Goal: Obtain resource: Obtain resource

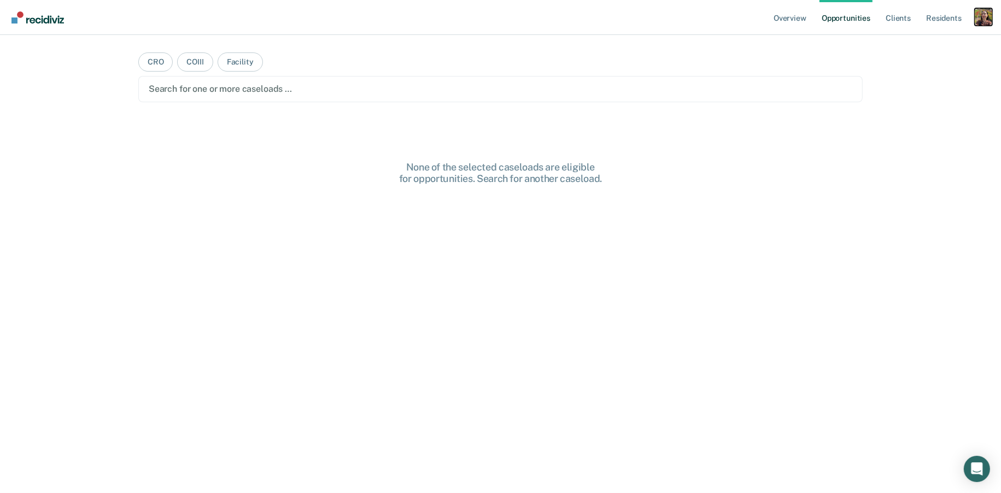
click at [980, 17] on div "Profile dropdown button" at bounding box center [982, 16] width 17 height 17
click at [902, 46] on link "Profile" at bounding box center [939, 44] width 88 height 9
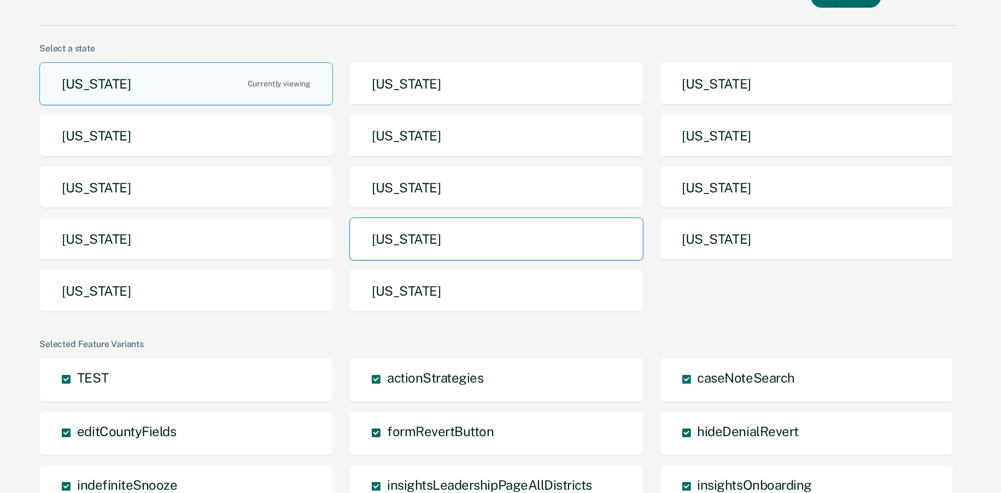
scroll to position [49, 0]
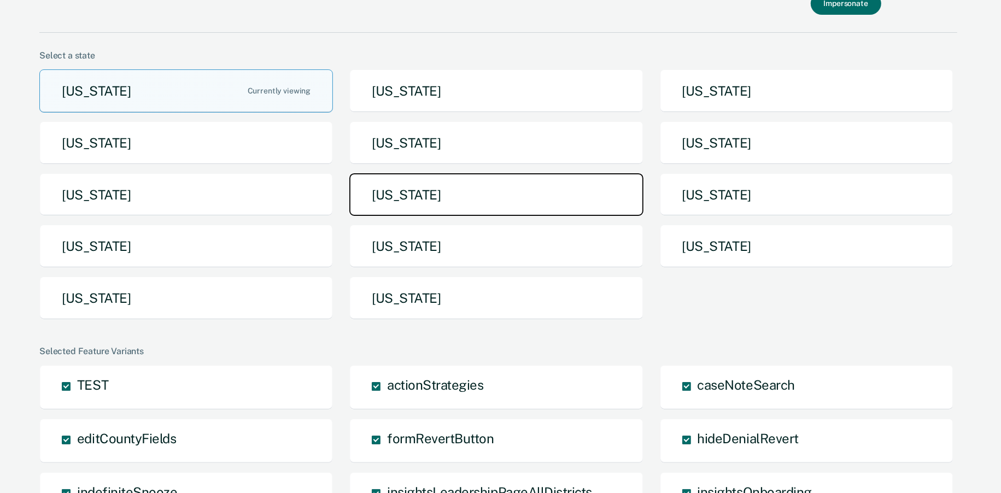
click at [489, 193] on button "[US_STATE]" at bounding box center [495, 194] width 293 height 43
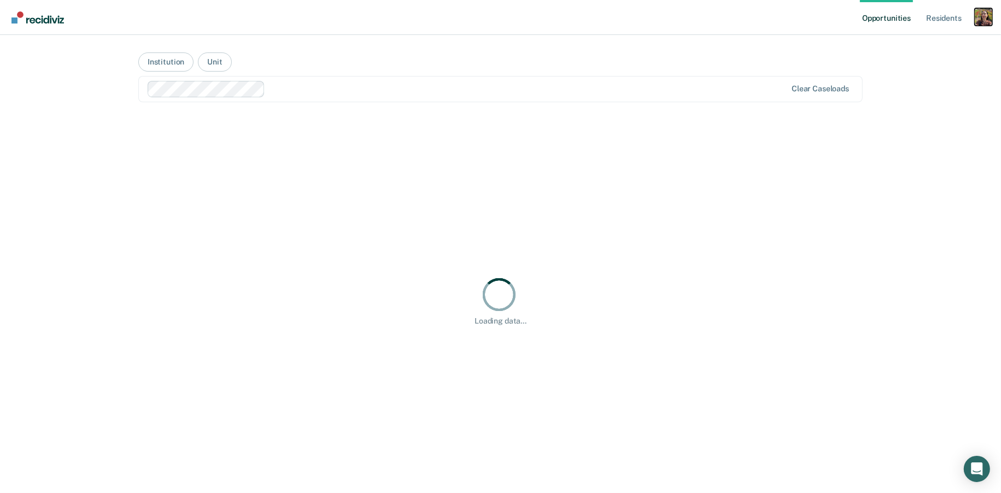
click at [985, 25] on div "Profile dropdown button" at bounding box center [982, 16] width 17 height 17
click at [913, 41] on link "Profile" at bounding box center [936, 44] width 93 height 9
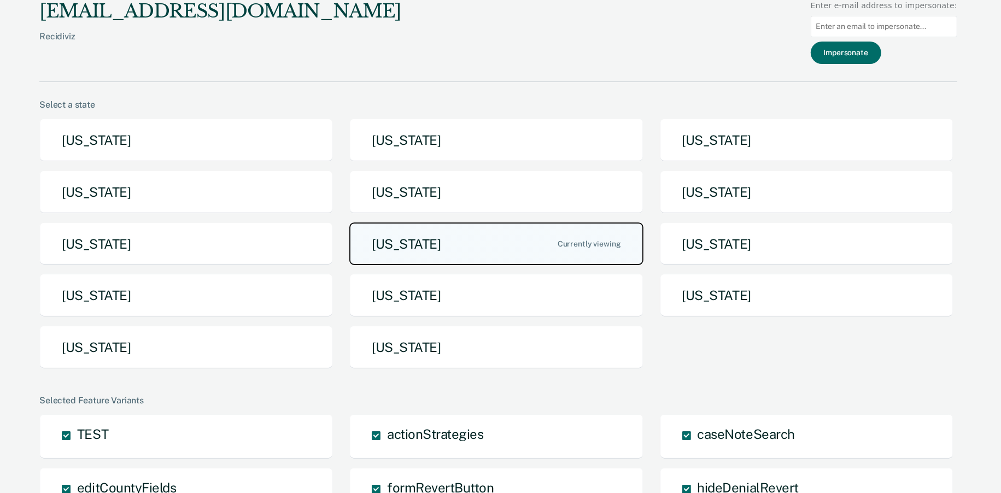
click at [498, 236] on button "[US_STATE]" at bounding box center [495, 243] width 293 height 43
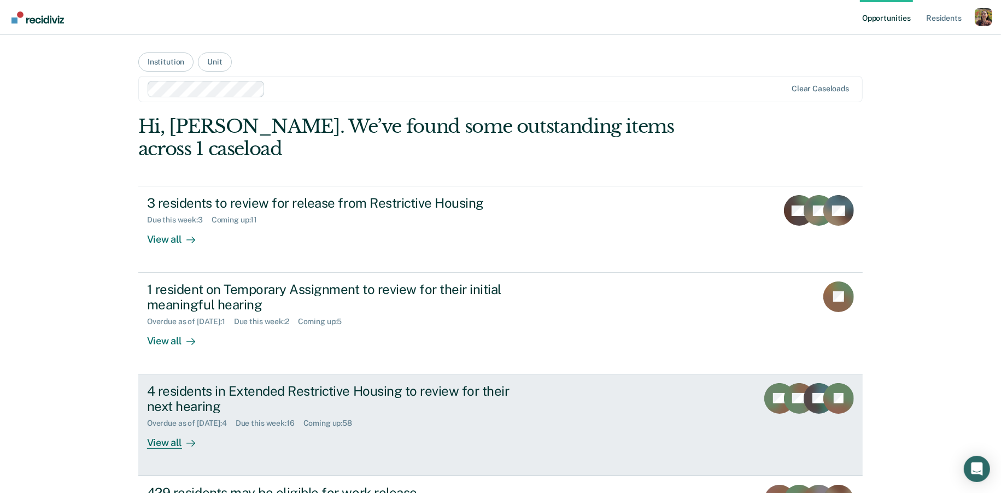
scroll to position [174, 0]
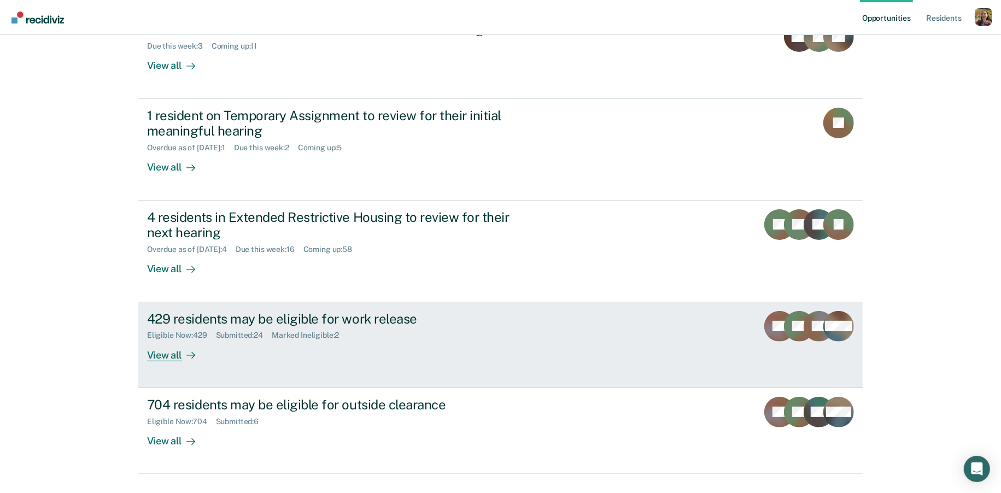
click at [284, 335] on div "429 residents may be eligible for work release Eligible Now : 429 Submitted : 2…" at bounding box center [352, 336] width 410 height 50
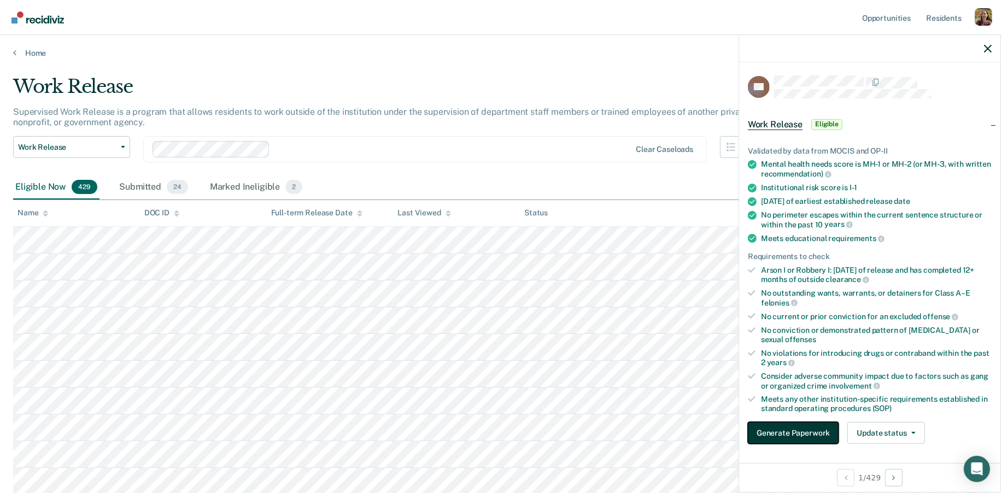
click at [809, 426] on button "Generate Paperwork" at bounding box center [793, 433] width 91 height 22
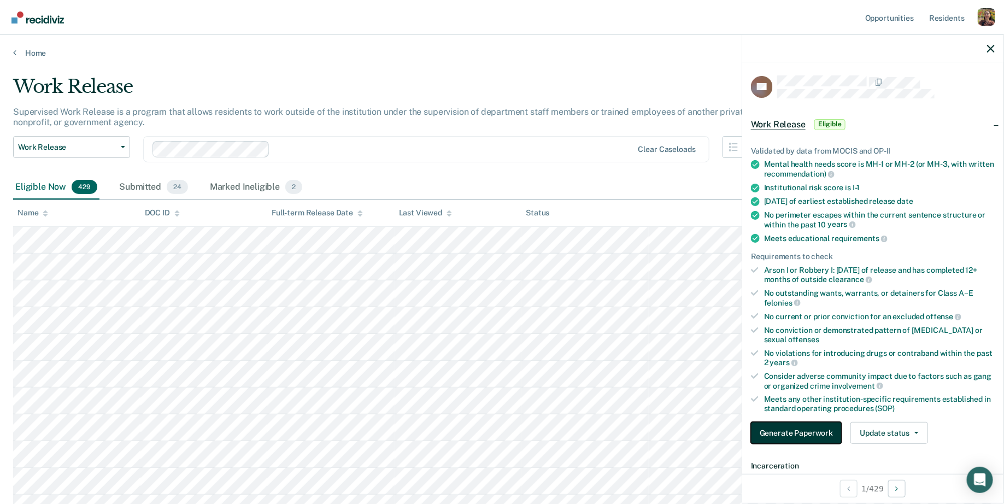
click at [793, 433] on button "Generate Paperwork" at bounding box center [796, 433] width 91 height 22
click at [991, 48] on icon "button" at bounding box center [991, 49] width 8 height 8
click at [770, 432] on button "Generate Paperwork" at bounding box center [796, 433] width 91 height 22
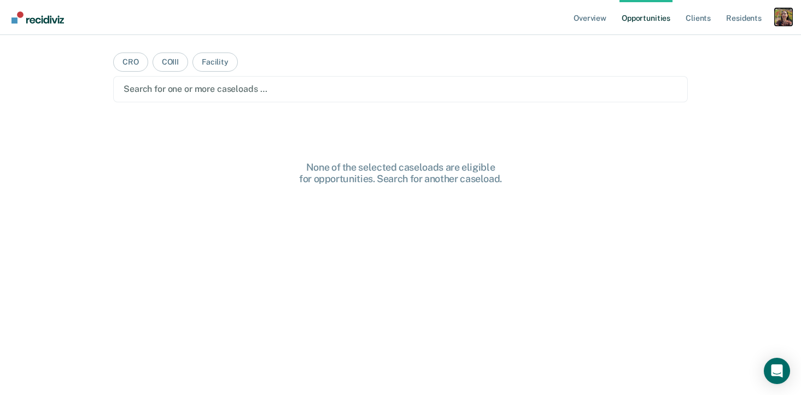
click at [781, 21] on div "Profile dropdown button" at bounding box center [782, 16] width 17 height 17
click at [714, 43] on link "Profile" at bounding box center [739, 44] width 88 height 9
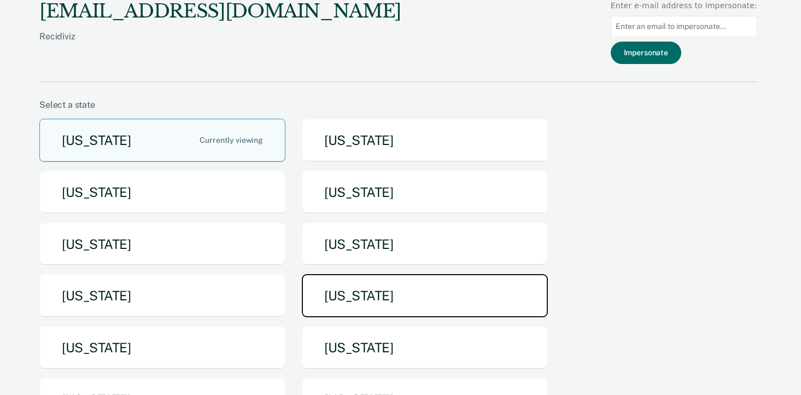
click at [366, 311] on button "[US_STATE]" at bounding box center [425, 295] width 246 height 43
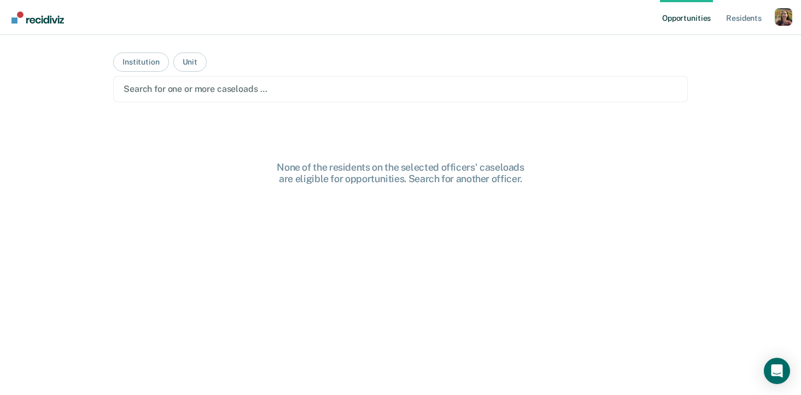
click at [498, 90] on div at bounding box center [400, 89] width 554 height 13
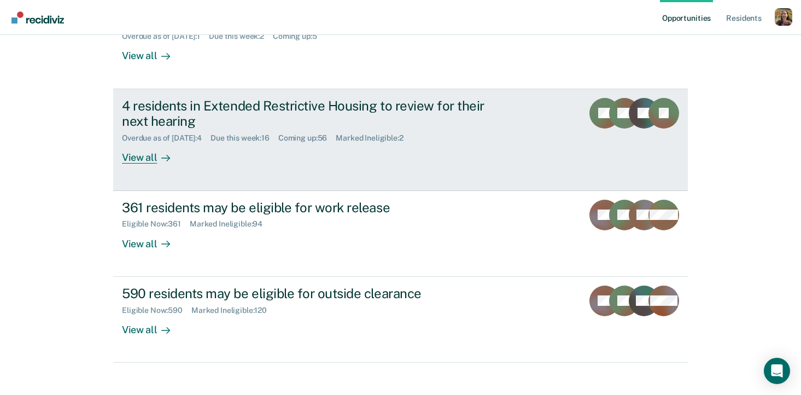
scroll to position [297, 0]
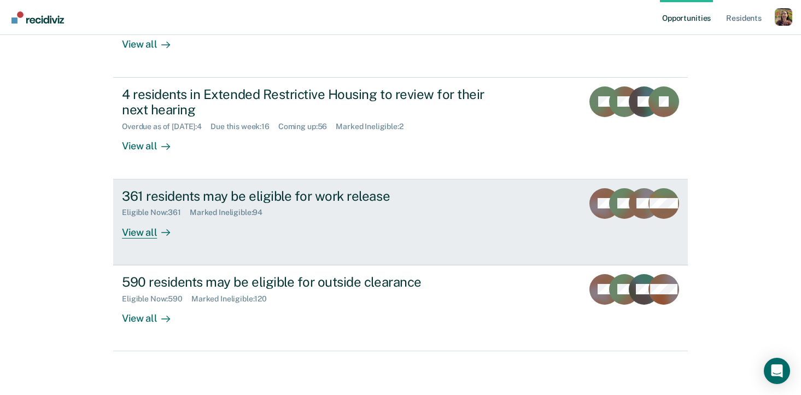
click at [264, 240] on link "361 residents may be eligible for work release Eligible Now : 361 Marked Inelig…" at bounding box center [400, 222] width 574 height 86
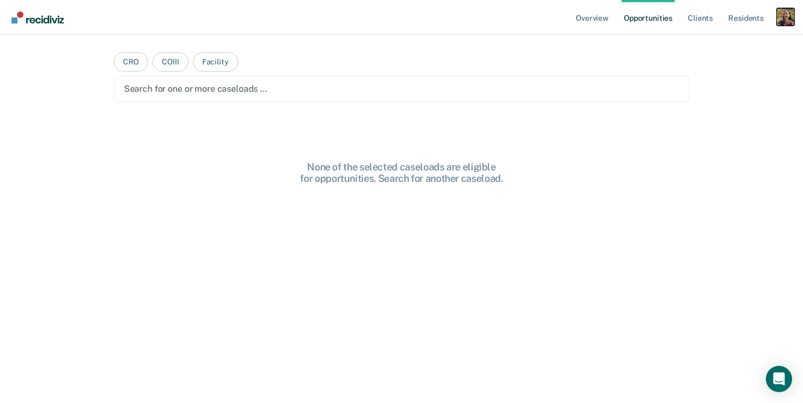
click at [781, 24] on div "Profile dropdown button" at bounding box center [785, 16] width 17 height 17
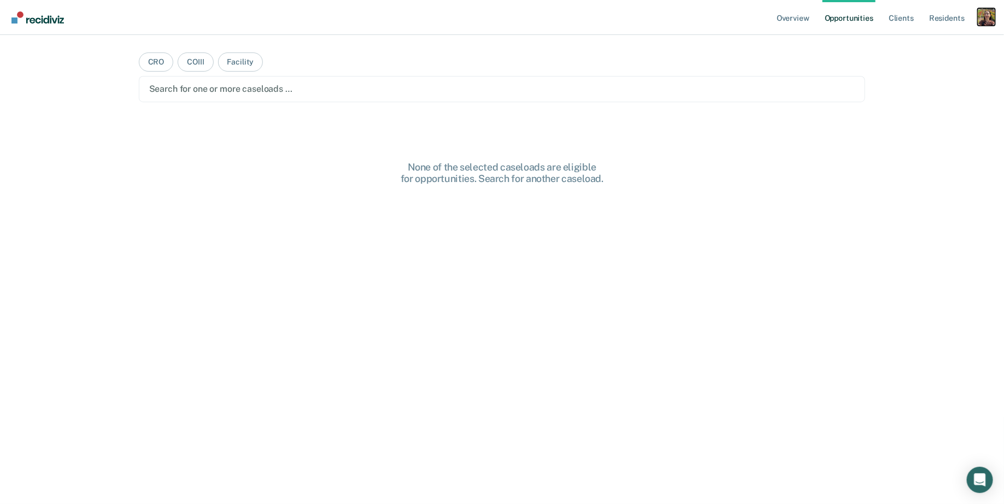
click at [986, 16] on div "Profile dropdown button" at bounding box center [986, 16] width 17 height 17
click at [925, 46] on link "Profile" at bounding box center [942, 44] width 88 height 9
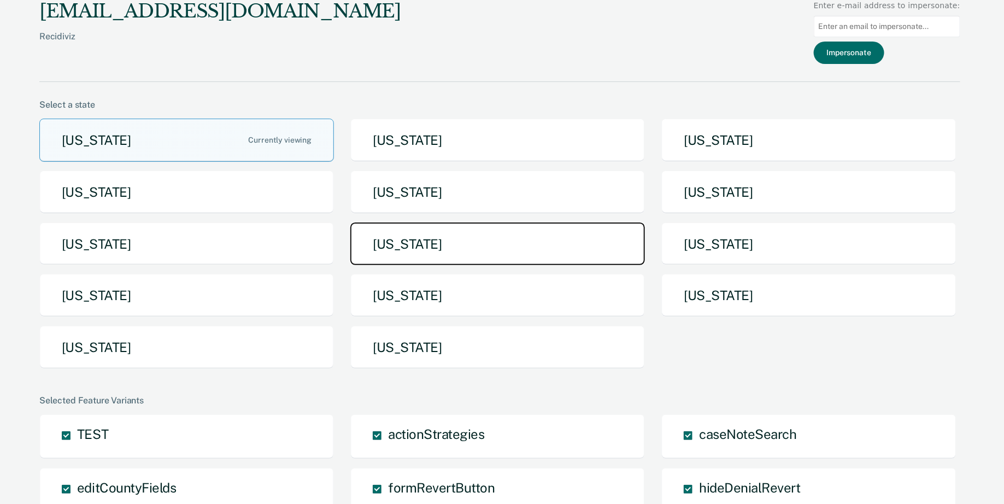
click at [443, 253] on button "[US_STATE]" at bounding box center [497, 243] width 295 height 43
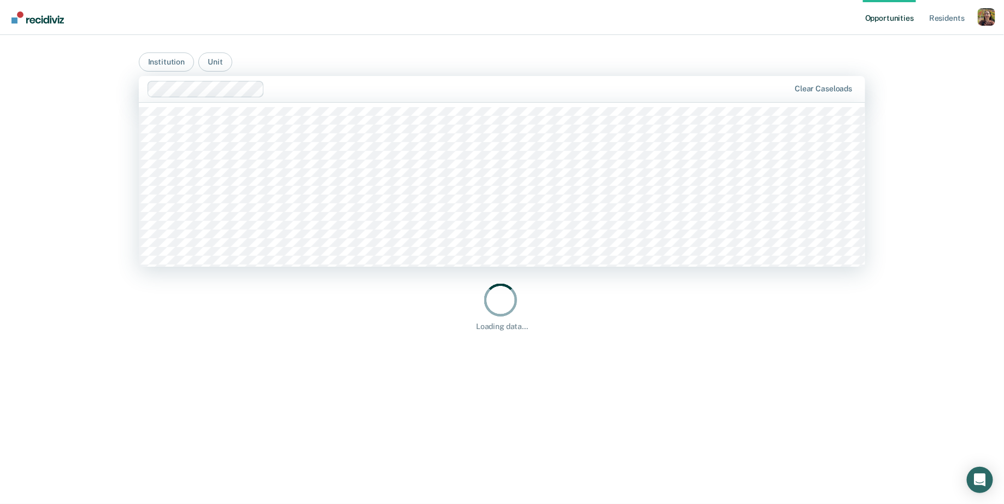
click at [446, 91] on div at bounding box center [529, 89] width 520 height 13
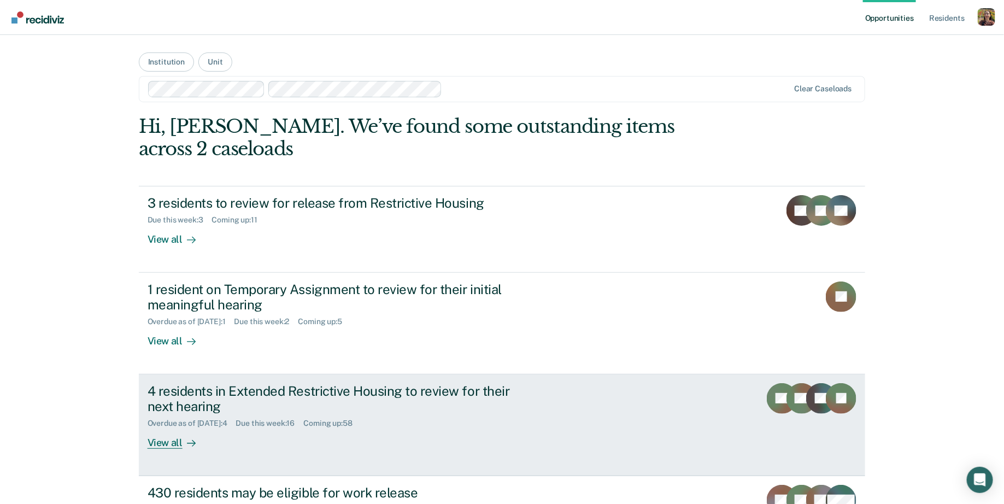
scroll to position [163, 0]
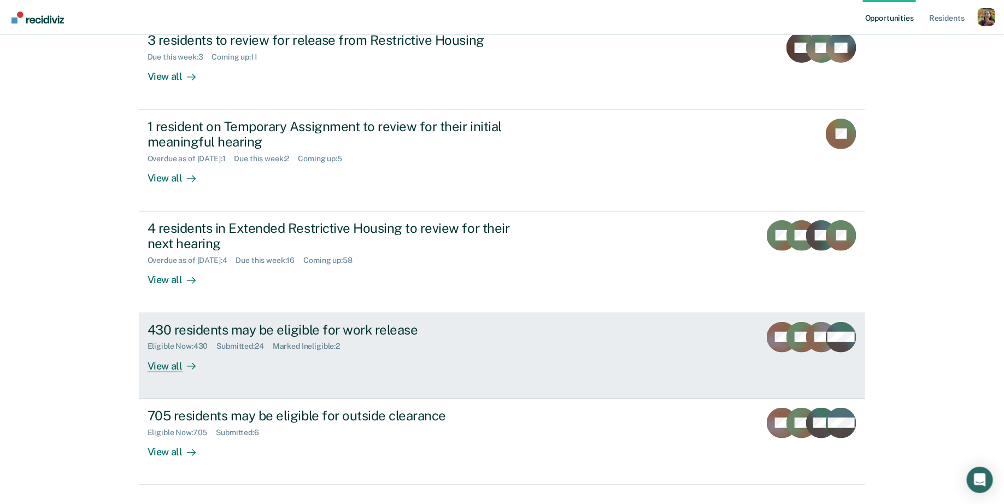
click at [445, 337] on div "Eligible Now : 430 Submitted : 24 Marked Ineligible : 2" at bounding box center [340, 344] width 384 height 14
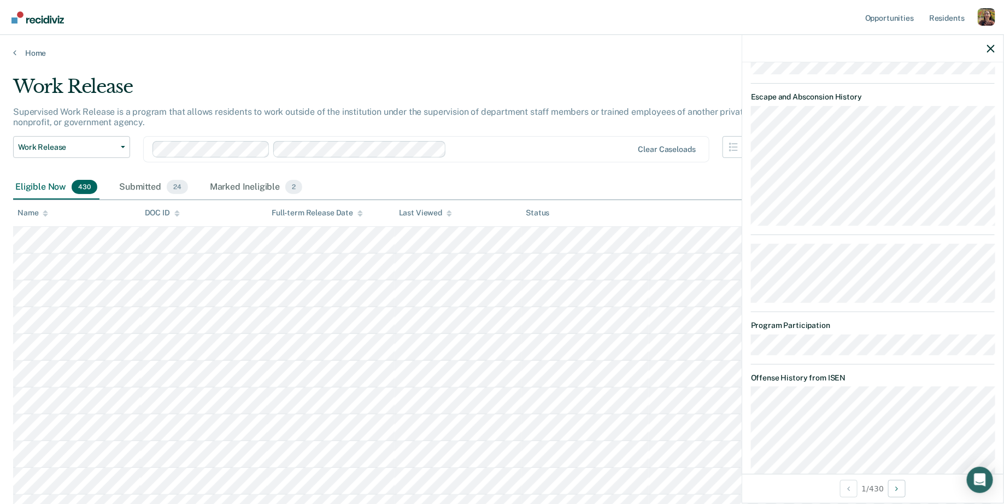
scroll to position [956, 0]
